Goal: Find specific page/section: Find specific page/section

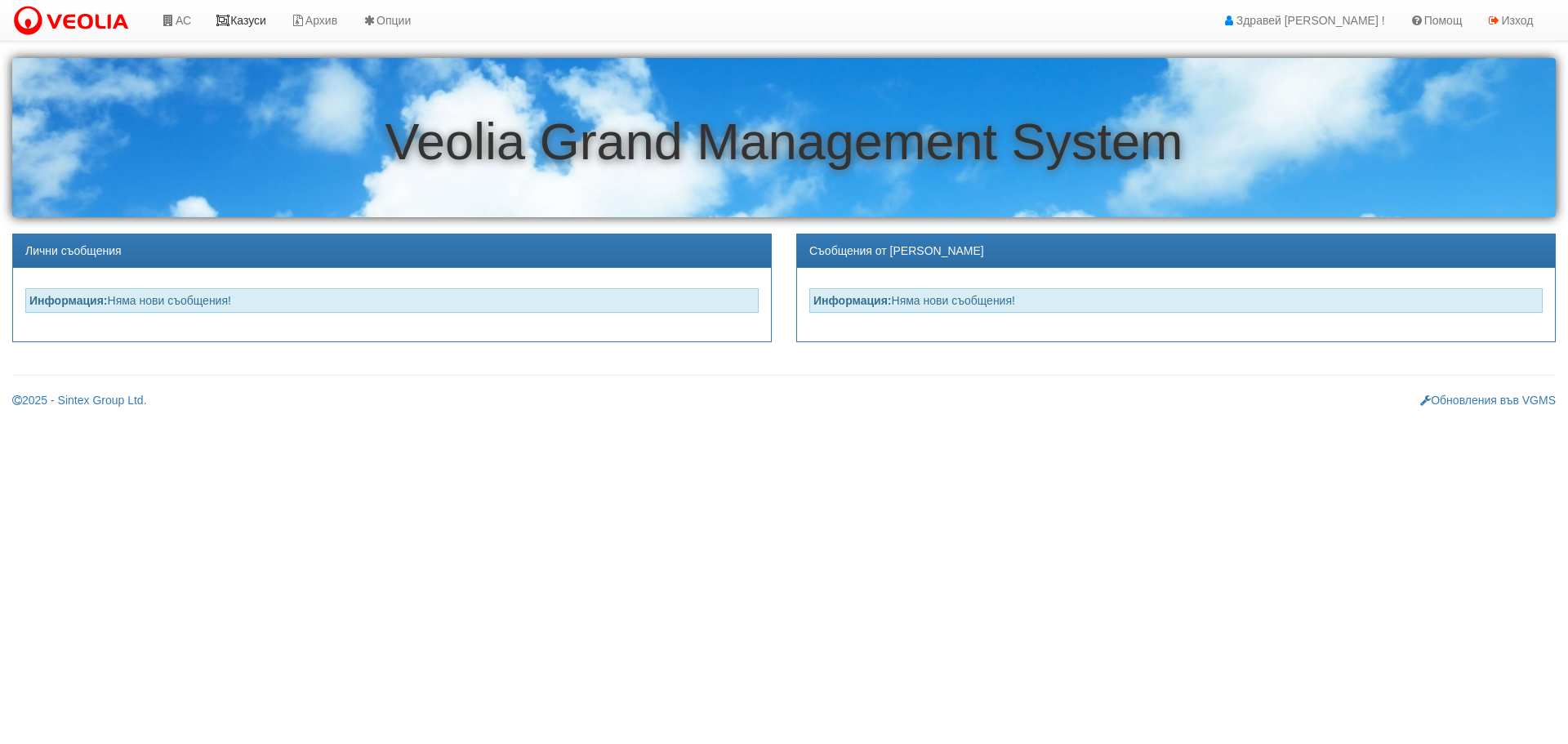
click at [254, 22] on link "Казуси" at bounding box center [241, 20] width 76 height 41
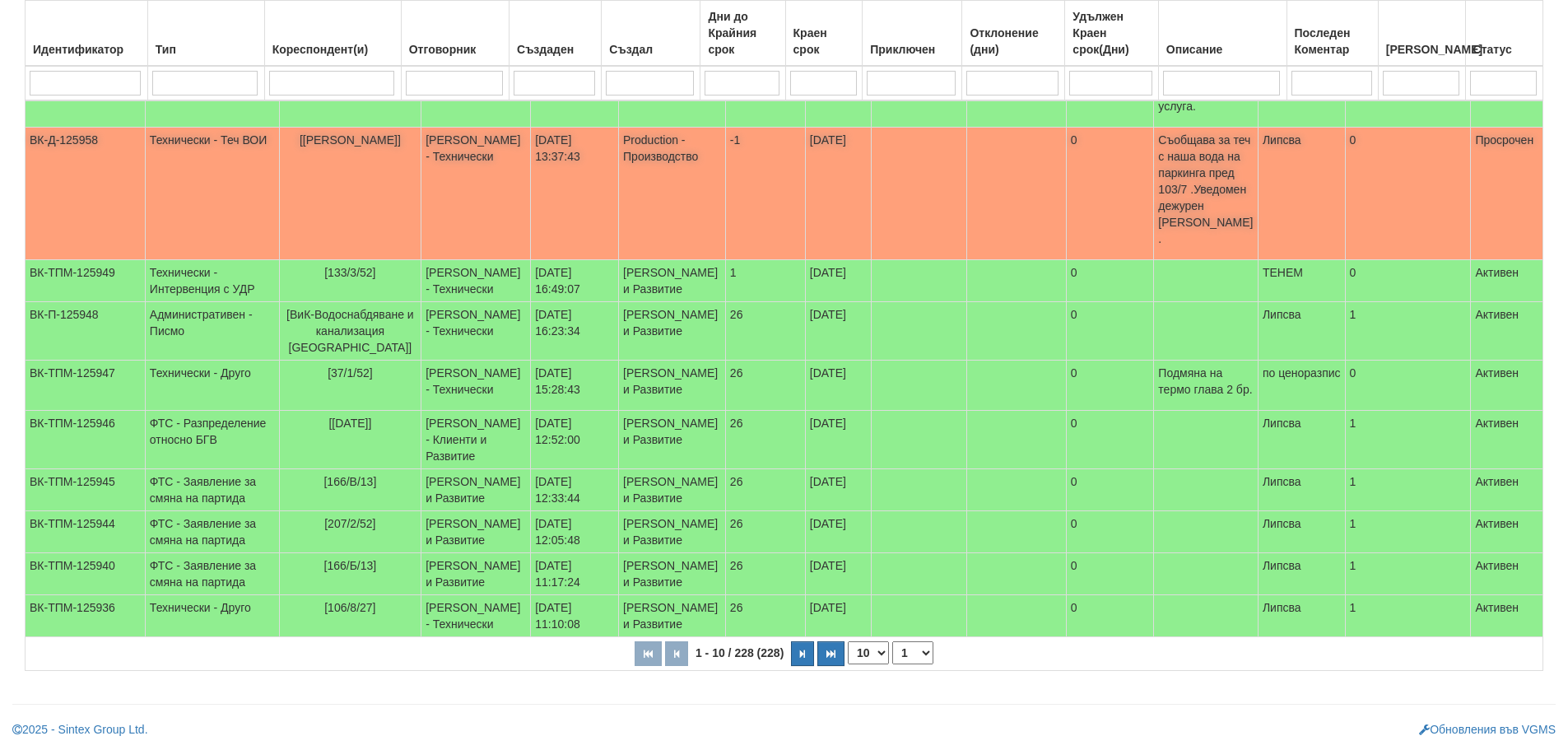
scroll to position [472, 0]
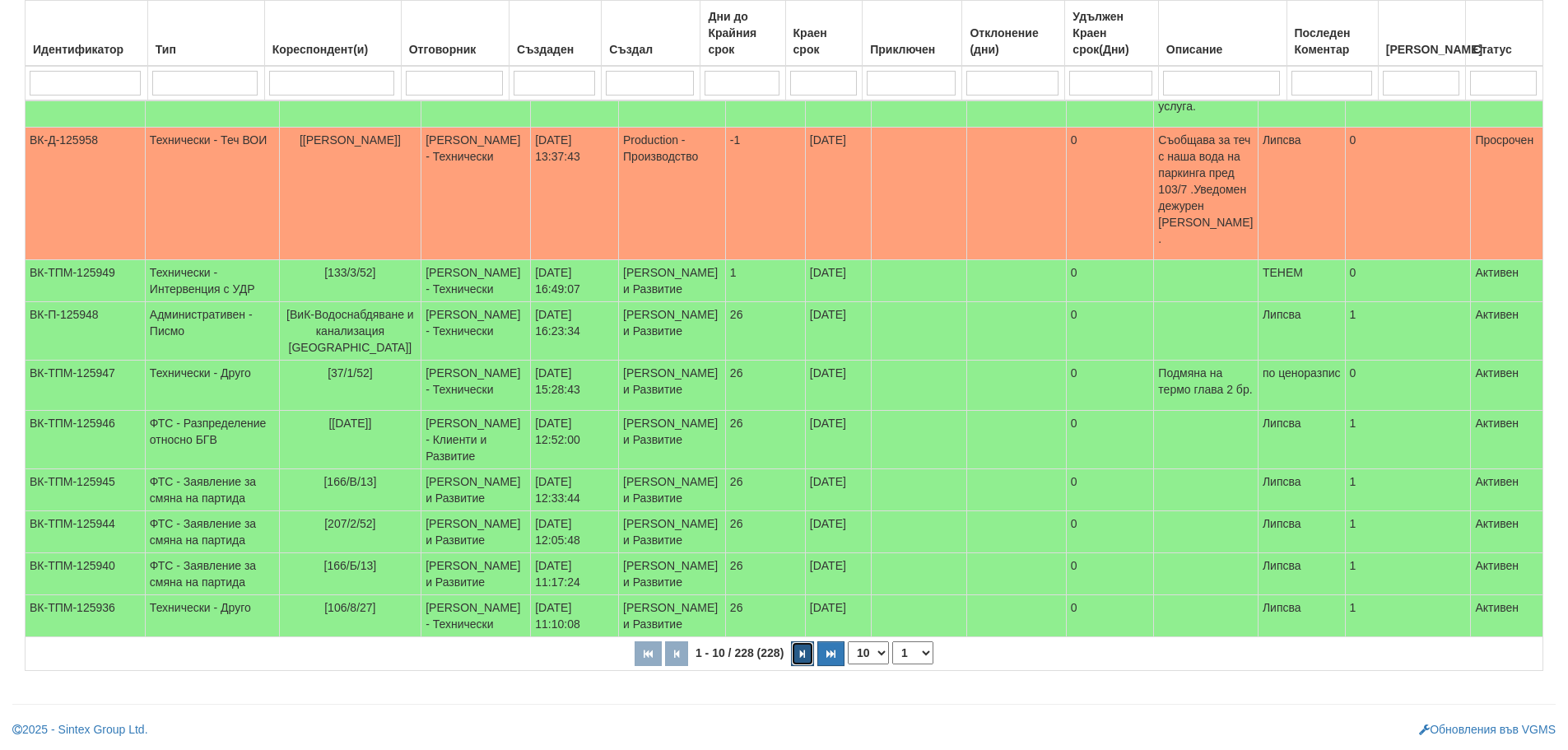
click at [799, 653] on button "button" at bounding box center [802, 654] width 23 height 25
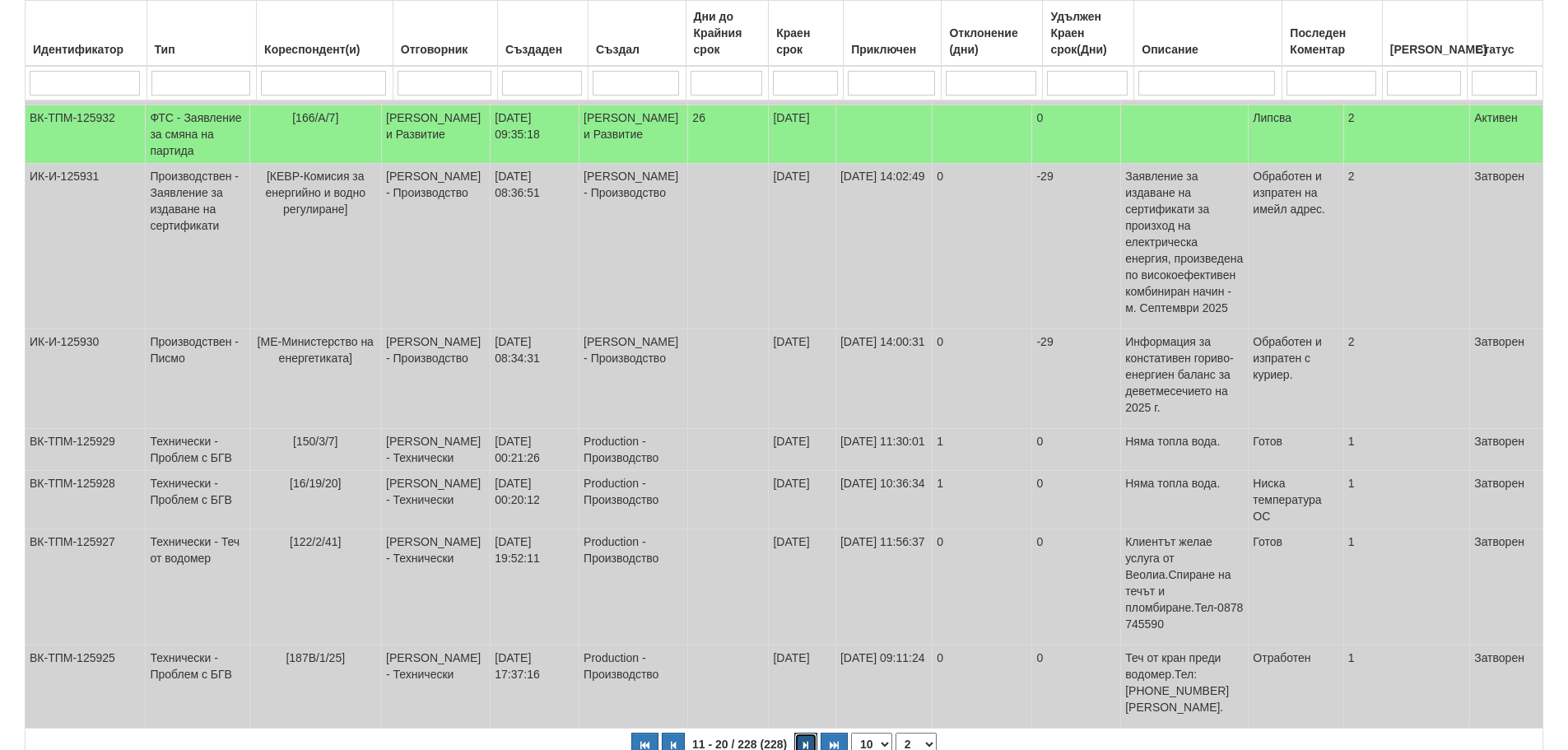
scroll to position [496, 0]
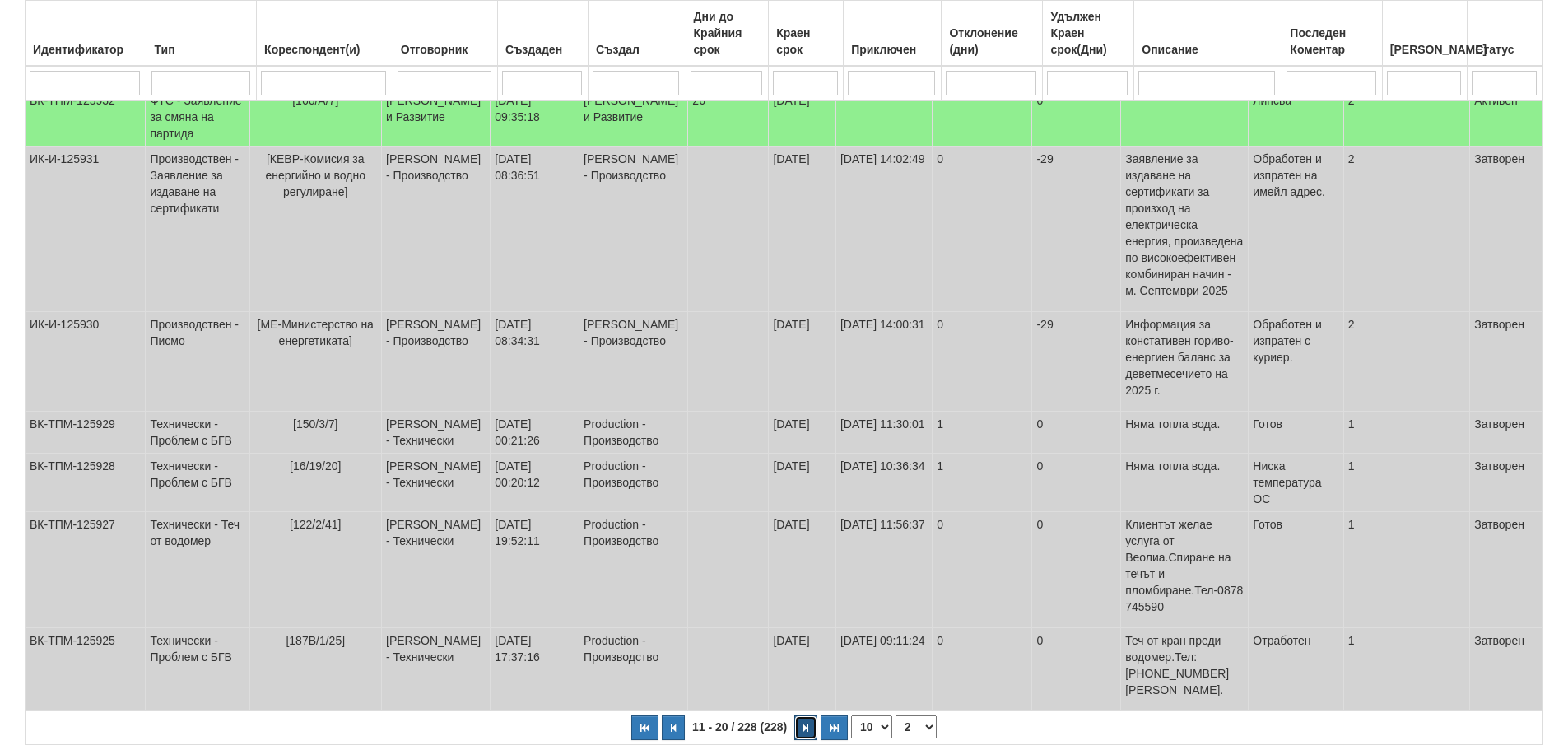
click at [799, 716] on button "button" at bounding box center [806, 728] width 23 height 25
select select "3"
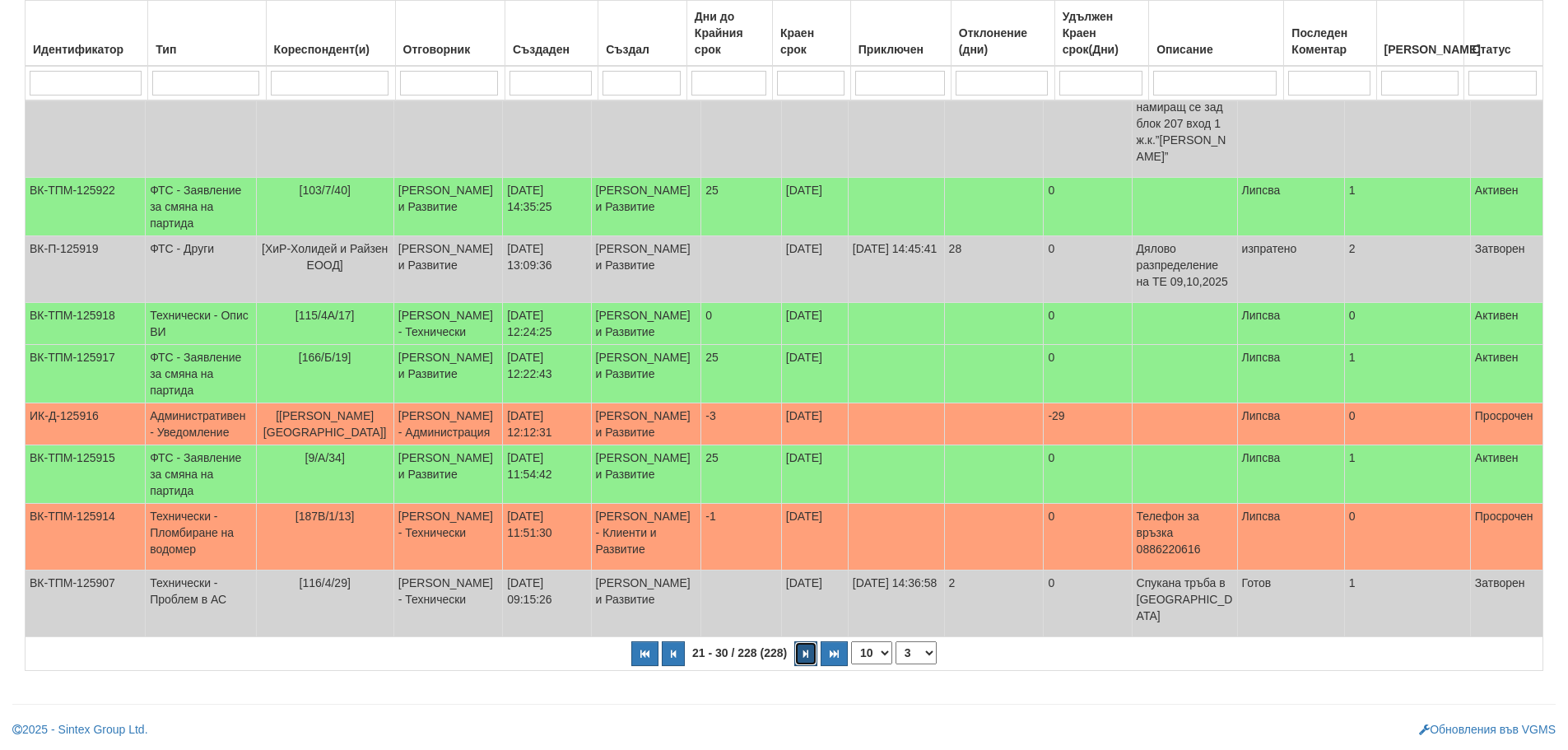
scroll to position [463, 0]
